Goal: Information Seeking & Learning: Learn about a topic

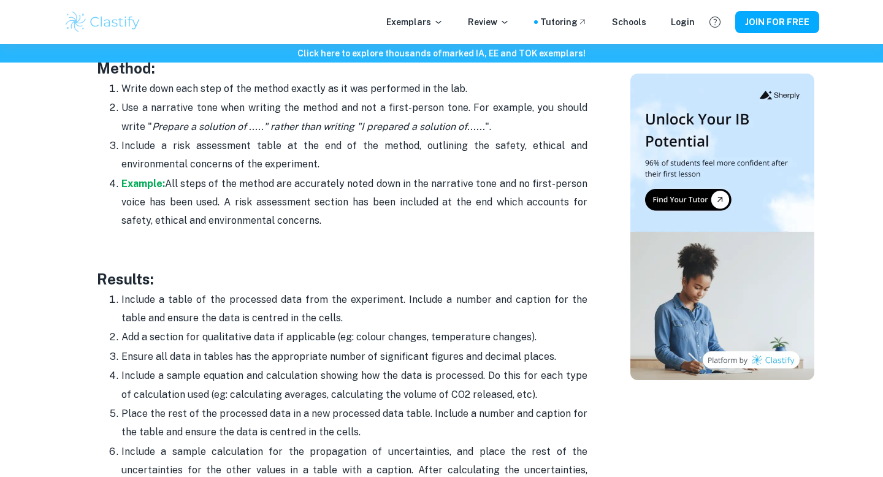
scroll to position [2699, 0]
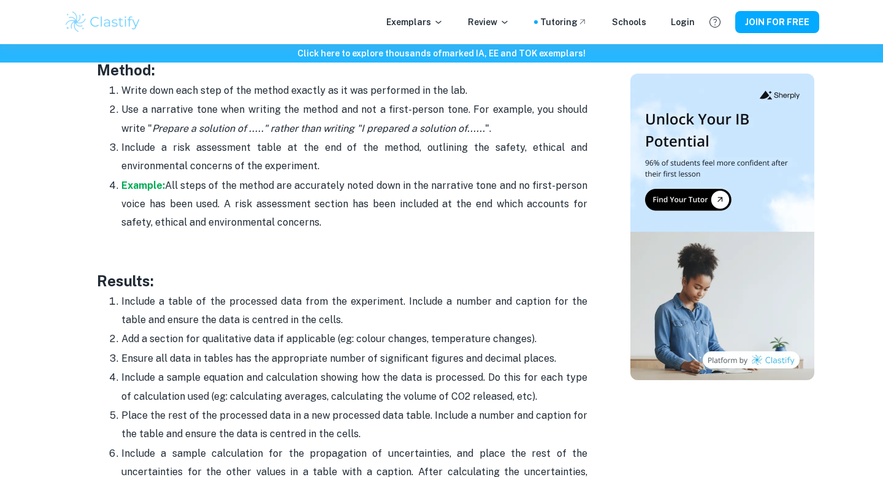
click at [669, 199] on img at bounding box center [722, 227] width 184 height 307
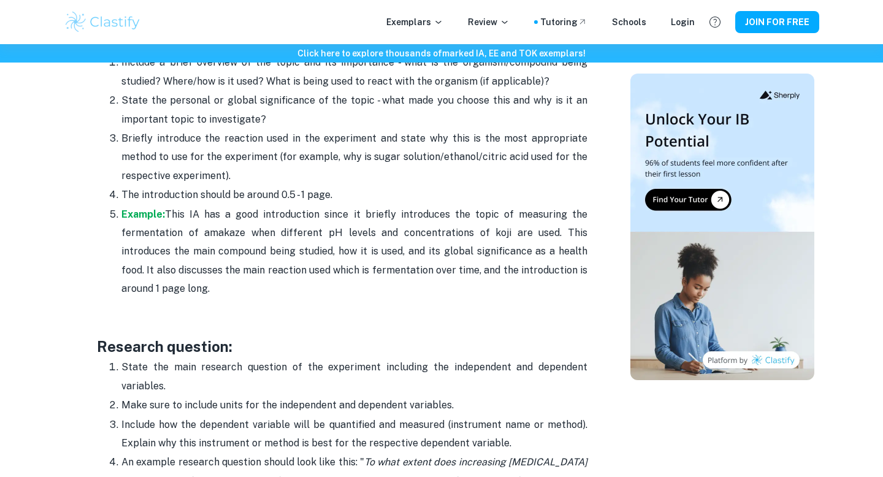
scroll to position [911, 0]
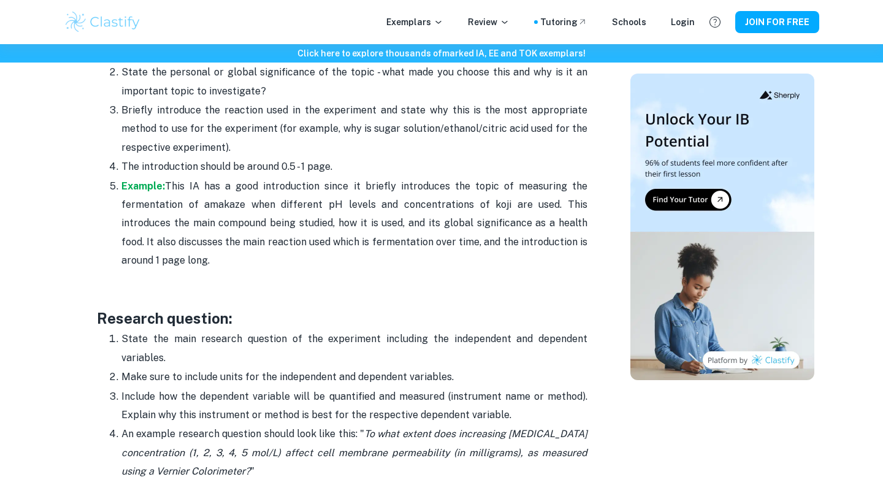
click at [129, 178] on p "Example: This IA has a good introduction since it briefly introduces the topic …" at bounding box center [354, 223] width 466 height 93
click at [134, 191] on strong "Example:" at bounding box center [143, 186] width 44 height 12
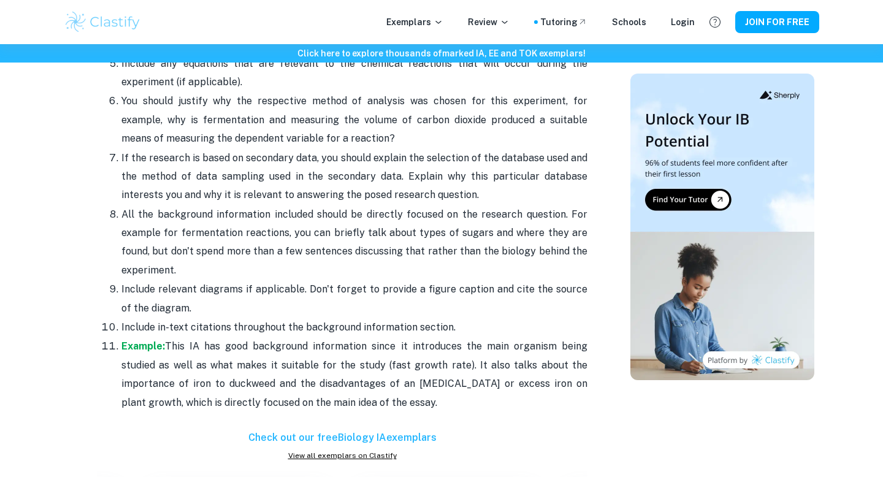
scroll to position [1640, 0]
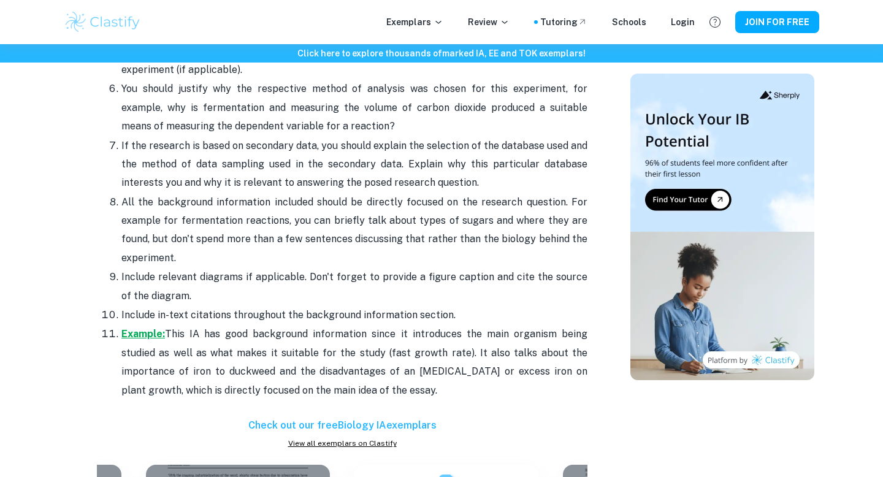
click at [132, 337] on strong "Example:" at bounding box center [143, 334] width 44 height 12
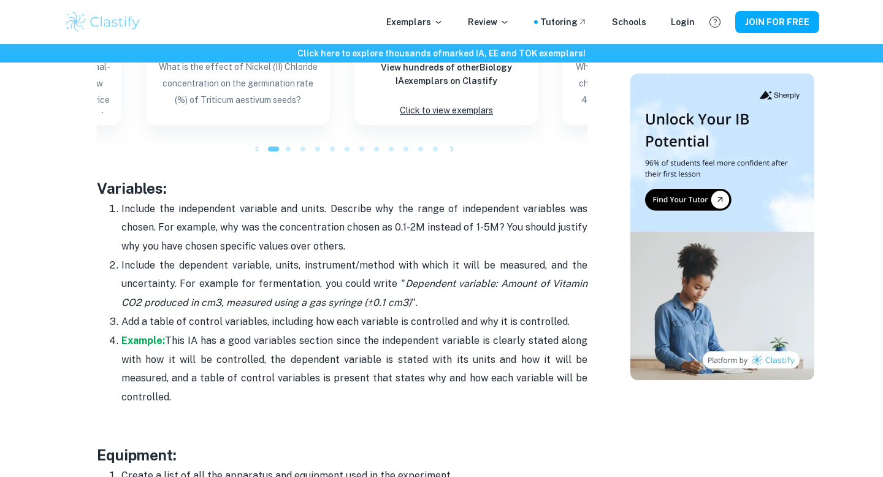
scroll to position [2101, 0]
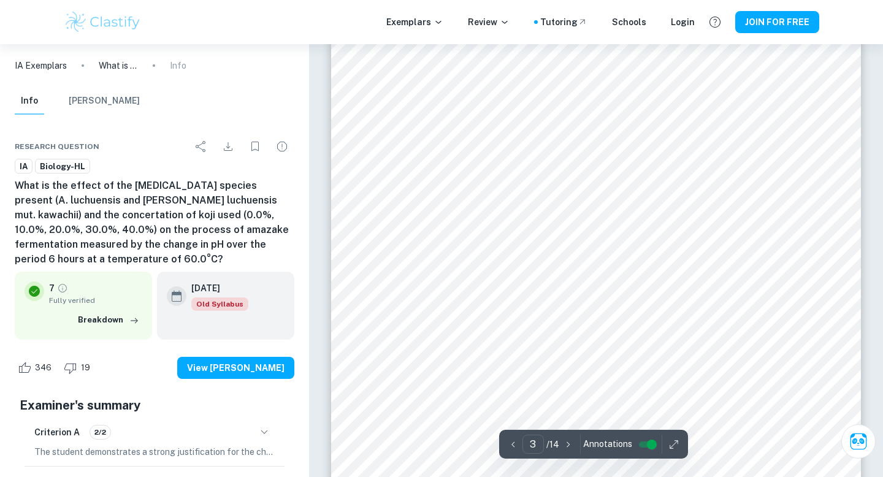
scroll to position [1632, 0]
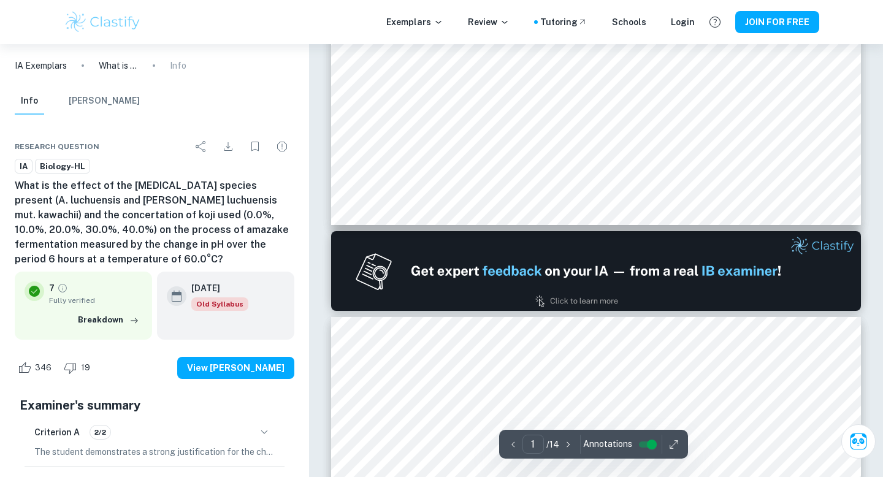
type input "2"
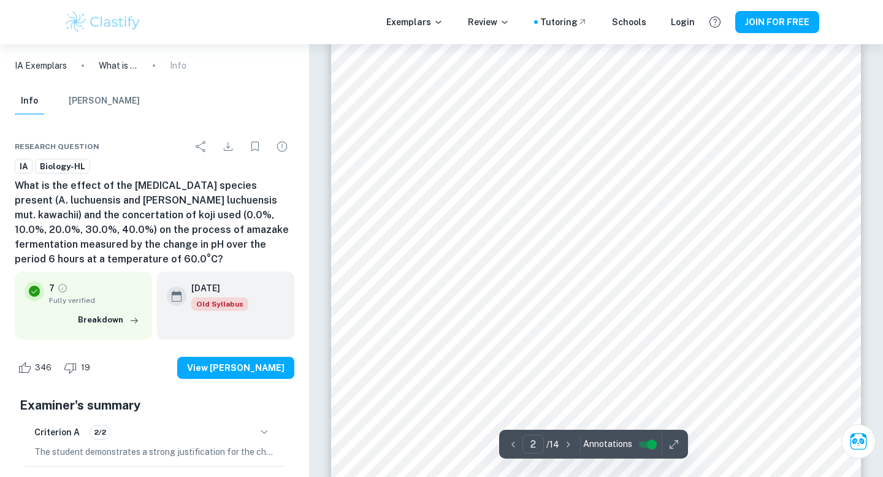
scroll to position [851, 0]
